Goal: Task Accomplishment & Management: Use online tool/utility

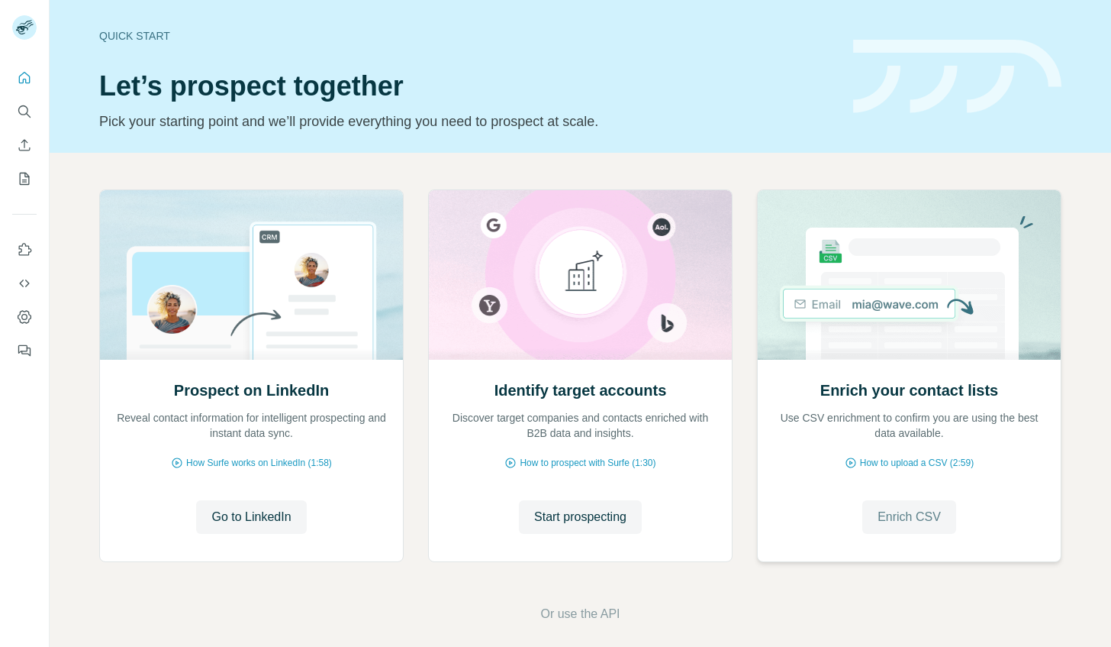
click at [889, 510] on span "Enrich CSV" at bounding box center [909, 517] width 63 height 18
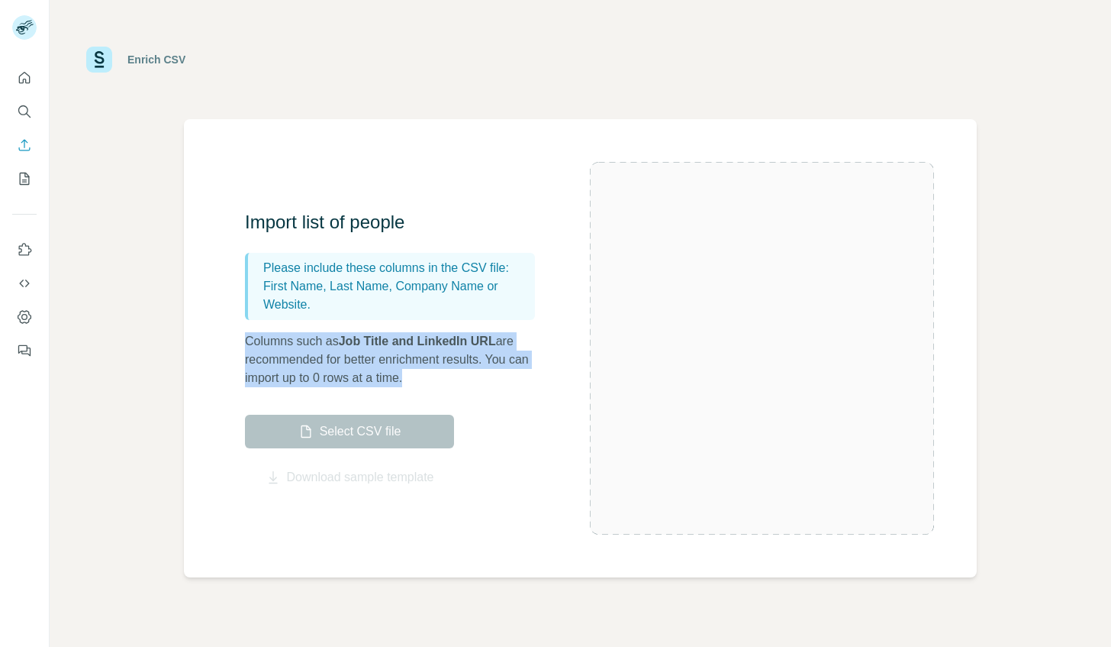
drag, startPoint x: 244, startPoint y: 339, endPoint x: 551, endPoint y: 371, distance: 309.3
click at [551, 371] on div "Import list of people Please include these columns in the CSV file: First Name,…" at bounding box center [580, 348] width 793 height 458
drag, startPoint x: 551, startPoint y: 371, endPoint x: 473, endPoint y: 386, distance: 80.1
click at [473, 386] on p "Columns such as Job Title and LinkedIn URL are recommended for better enrichmen…" at bounding box center [397, 359] width 305 height 55
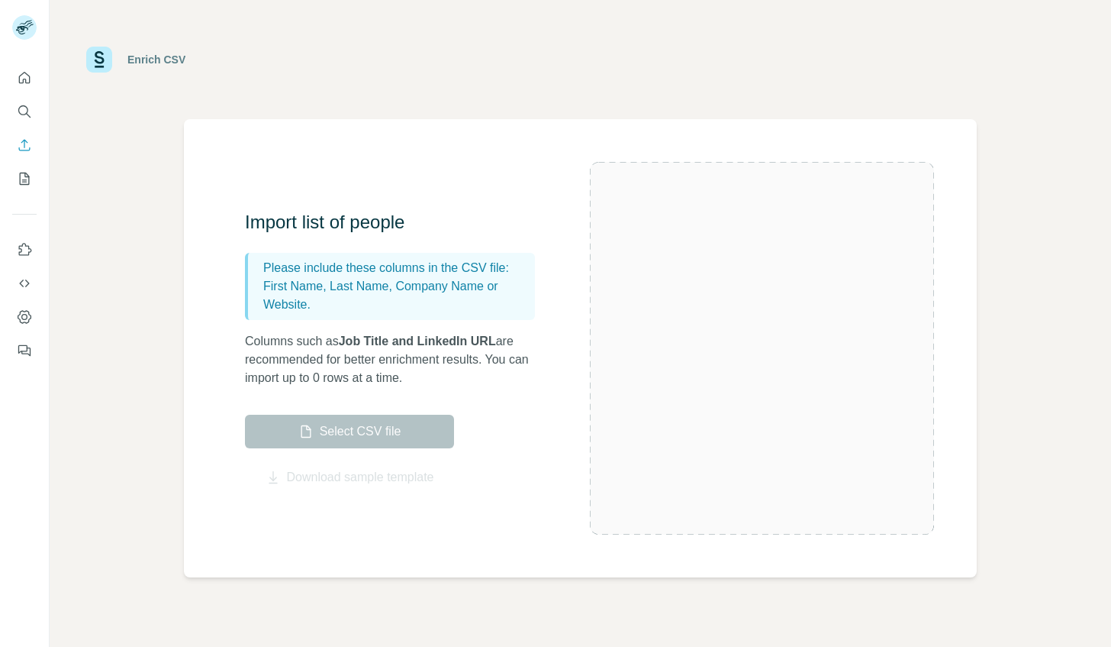
click at [445, 402] on div "Import list of people Please include these columns in the CSV file: First Name,…" at bounding box center [417, 348] width 345 height 276
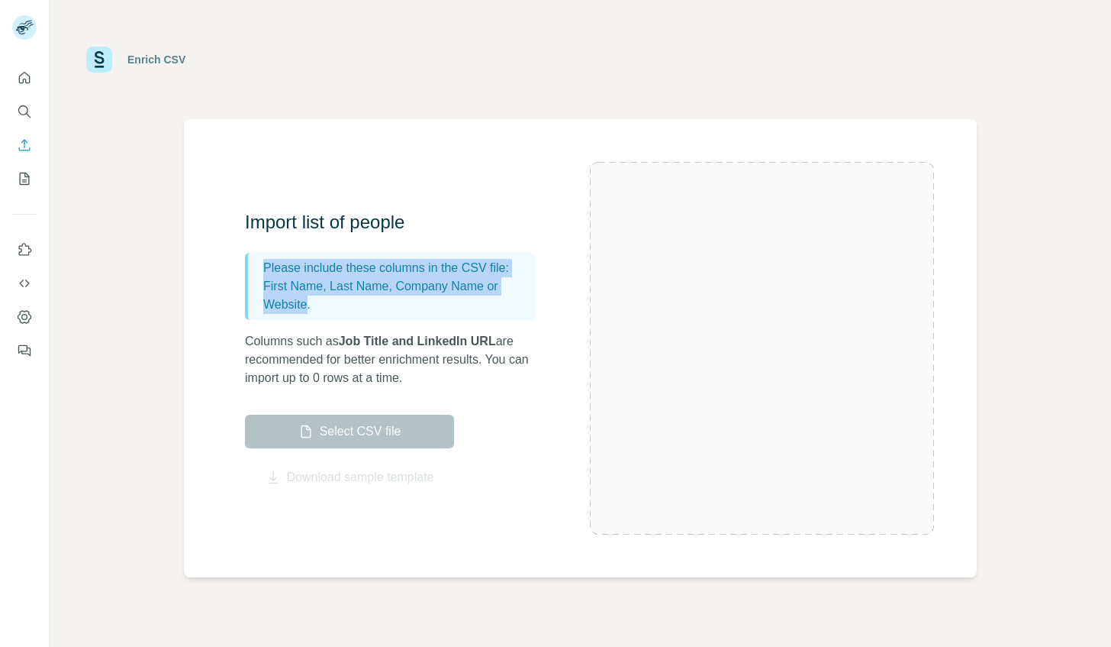
drag, startPoint x: 307, startPoint y: 305, endPoint x: 249, endPoint y: 264, distance: 70.7
click at [249, 264] on div "Please include these columns in the CSV file: First Name, Last Name, Company Na…" at bounding box center [390, 286] width 290 height 67
drag, startPoint x: 249, startPoint y: 264, endPoint x: 209, endPoint y: 301, distance: 54.0
click at [209, 301] on div "Import list of people Please include these columns in the CSV file: First Name,…" at bounding box center [580, 348] width 793 height 458
